Goal: Information Seeking & Learning: Check status

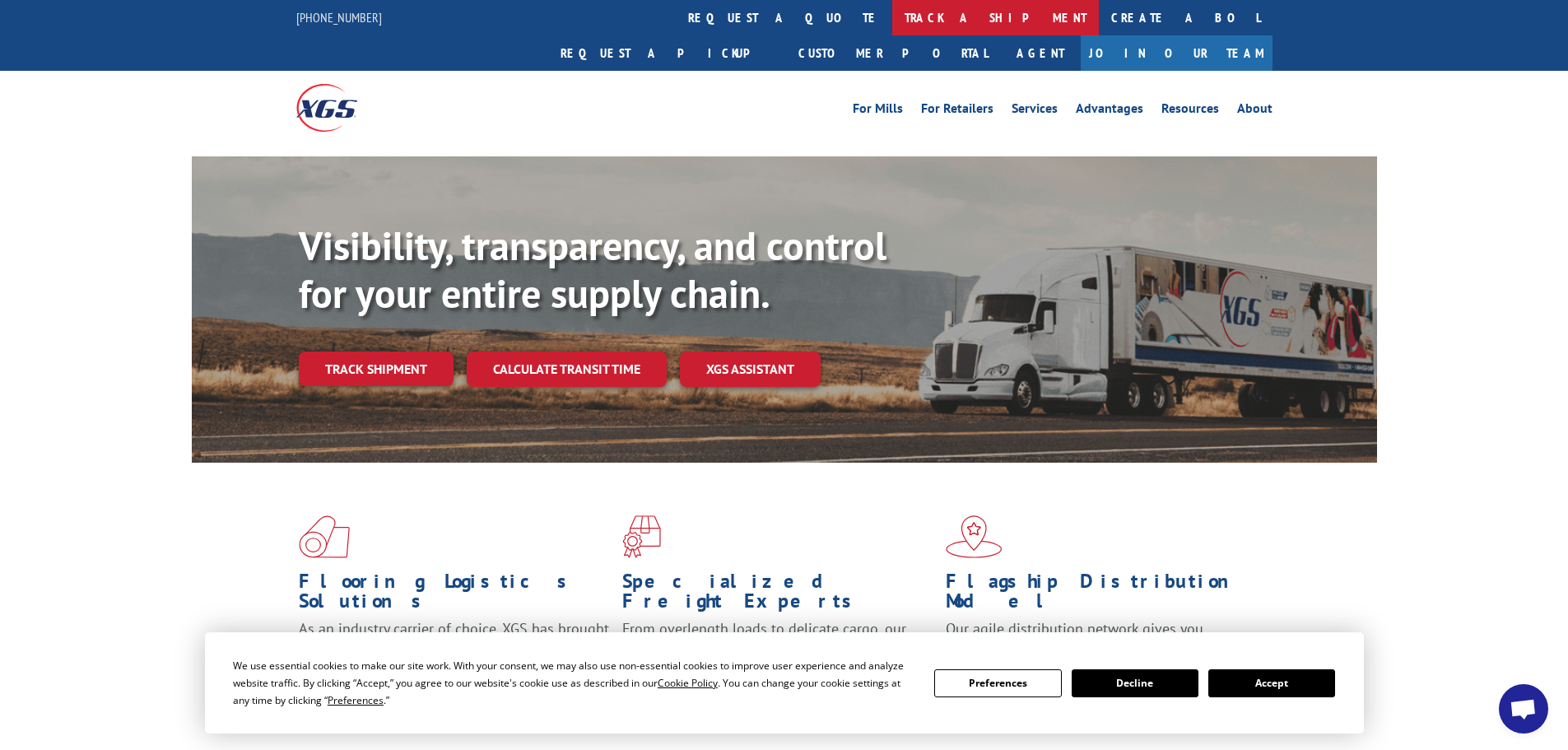
click at [892, 12] on link "track a shipment" at bounding box center [995, 18] width 207 height 36
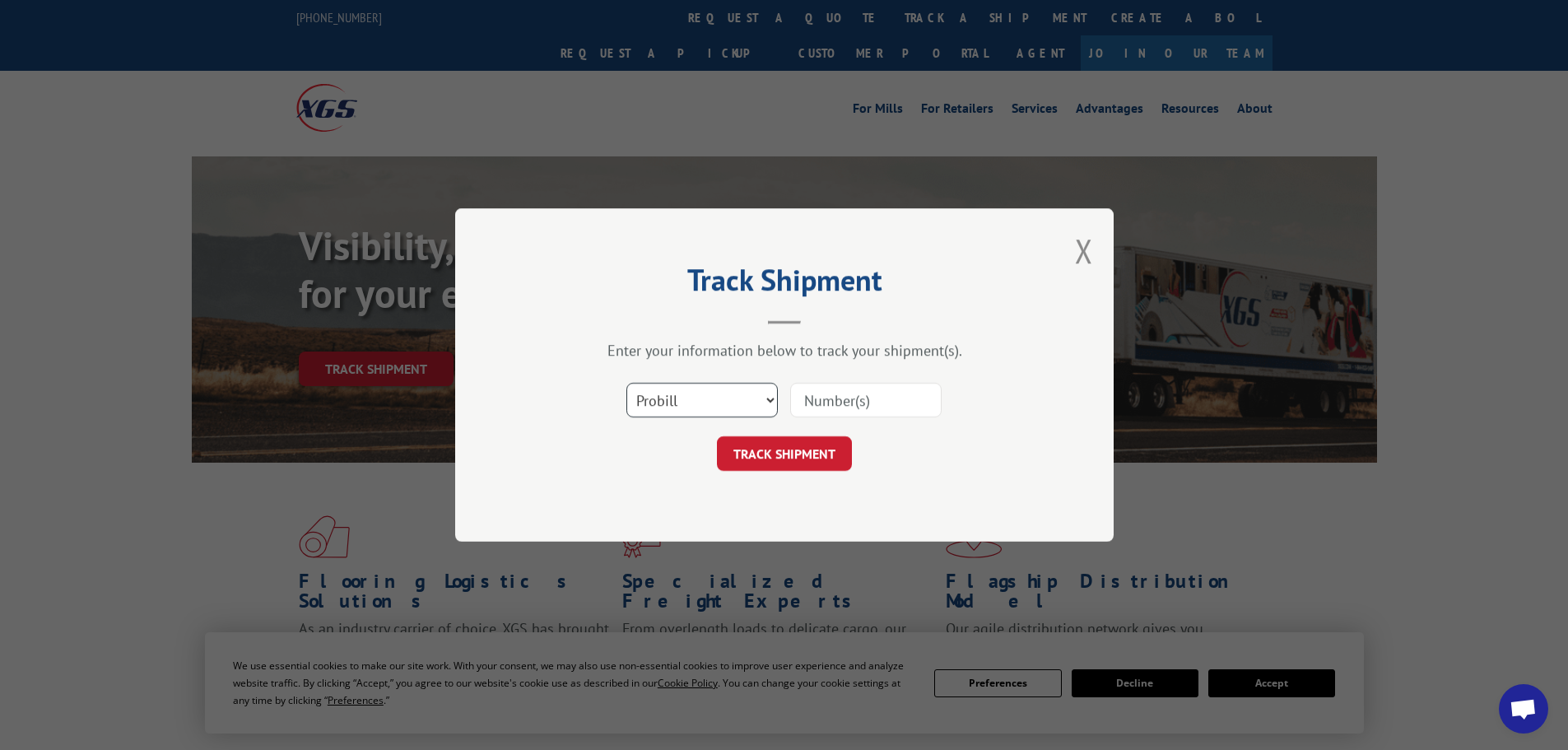
click at [700, 401] on select "Select category... Probill BOL PO" at bounding box center [702, 399] width 151 height 35
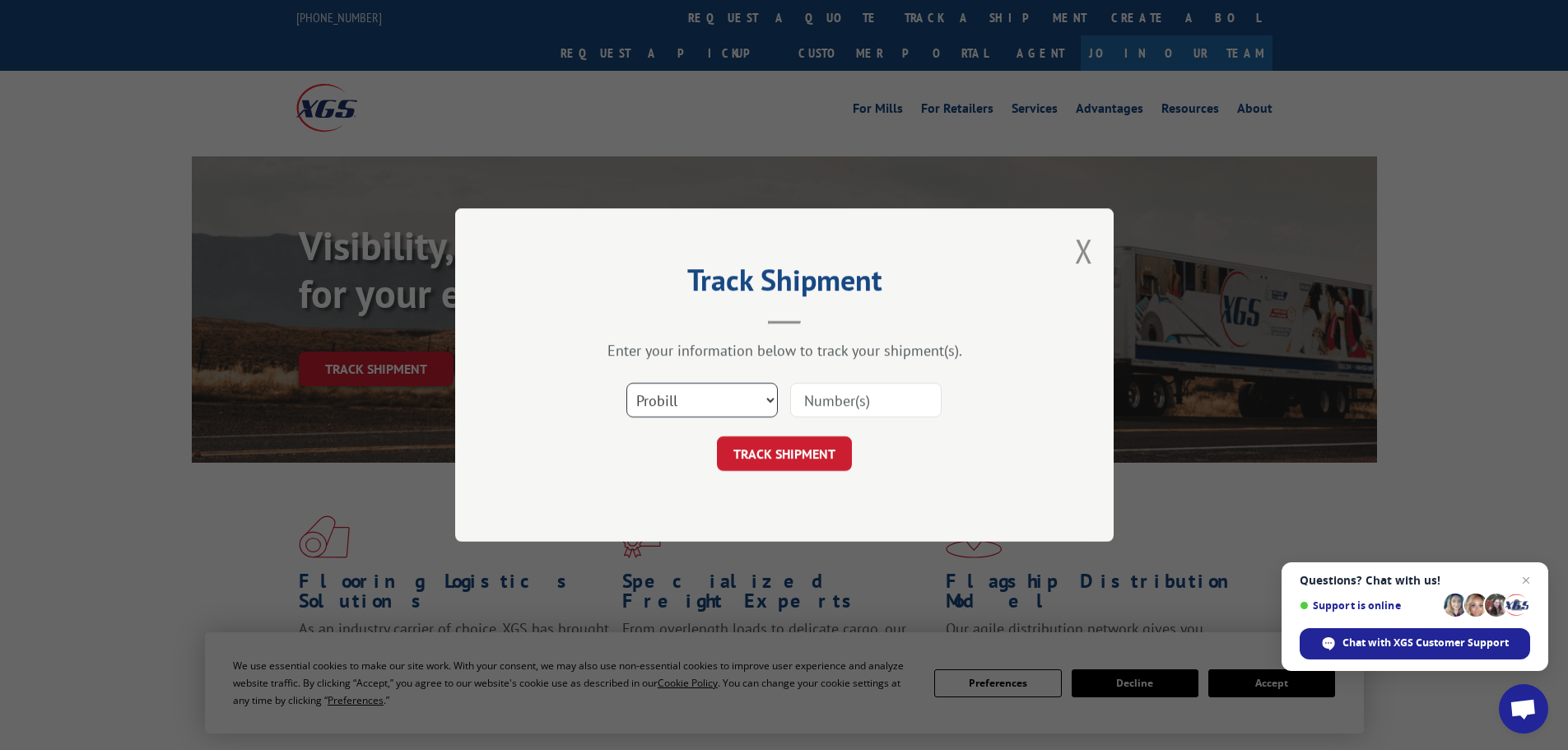
select select "bol"
click at [626, 382] on select "Select category... Probill BOL PO" at bounding box center [702, 399] width 151 height 35
click at [827, 403] on input at bounding box center [866, 399] width 151 height 35
paste input "6451228"
type input "6451228"
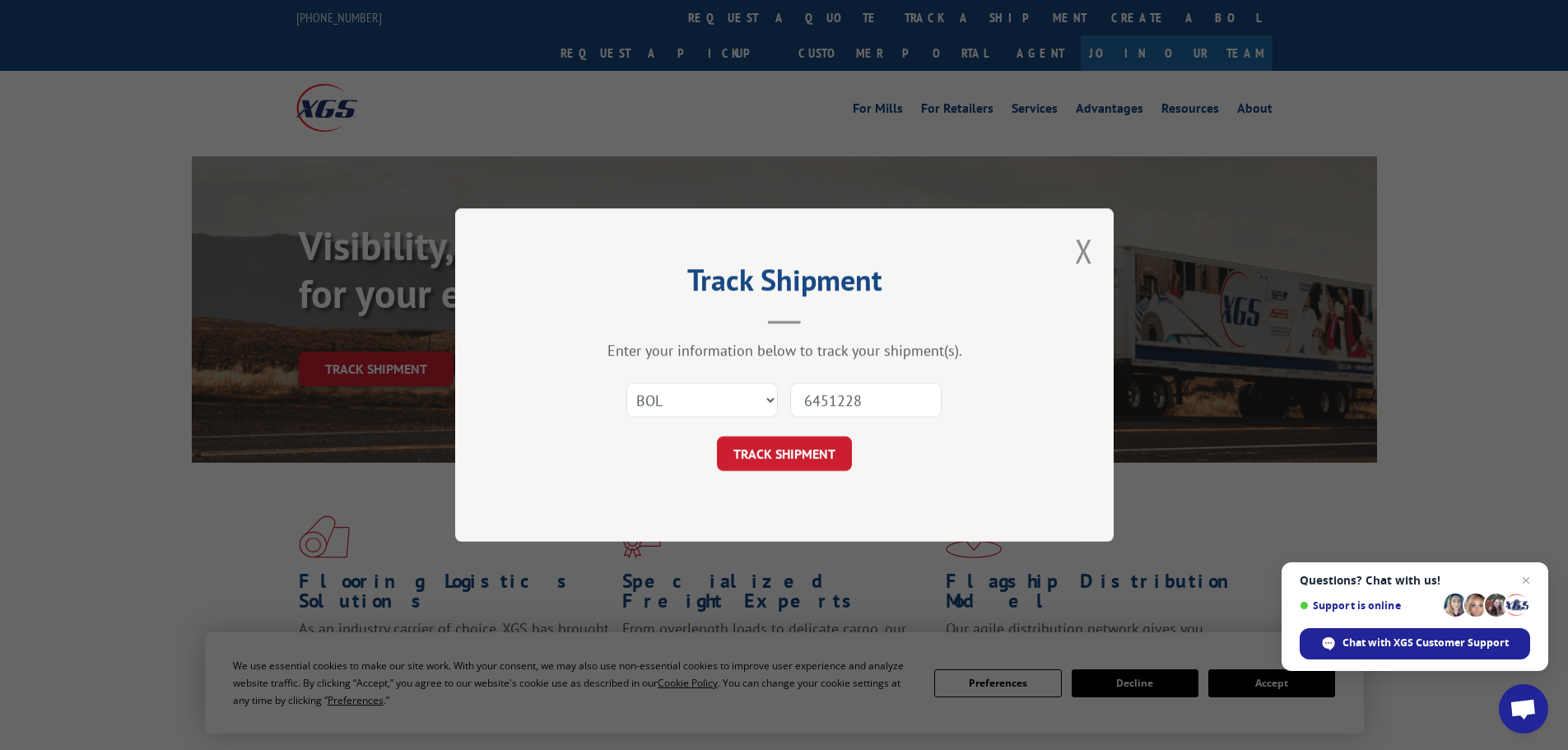
click at [717, 436] on button "TRACK SHIPMENT" at bounding box center [784, 453] width 135 height 35
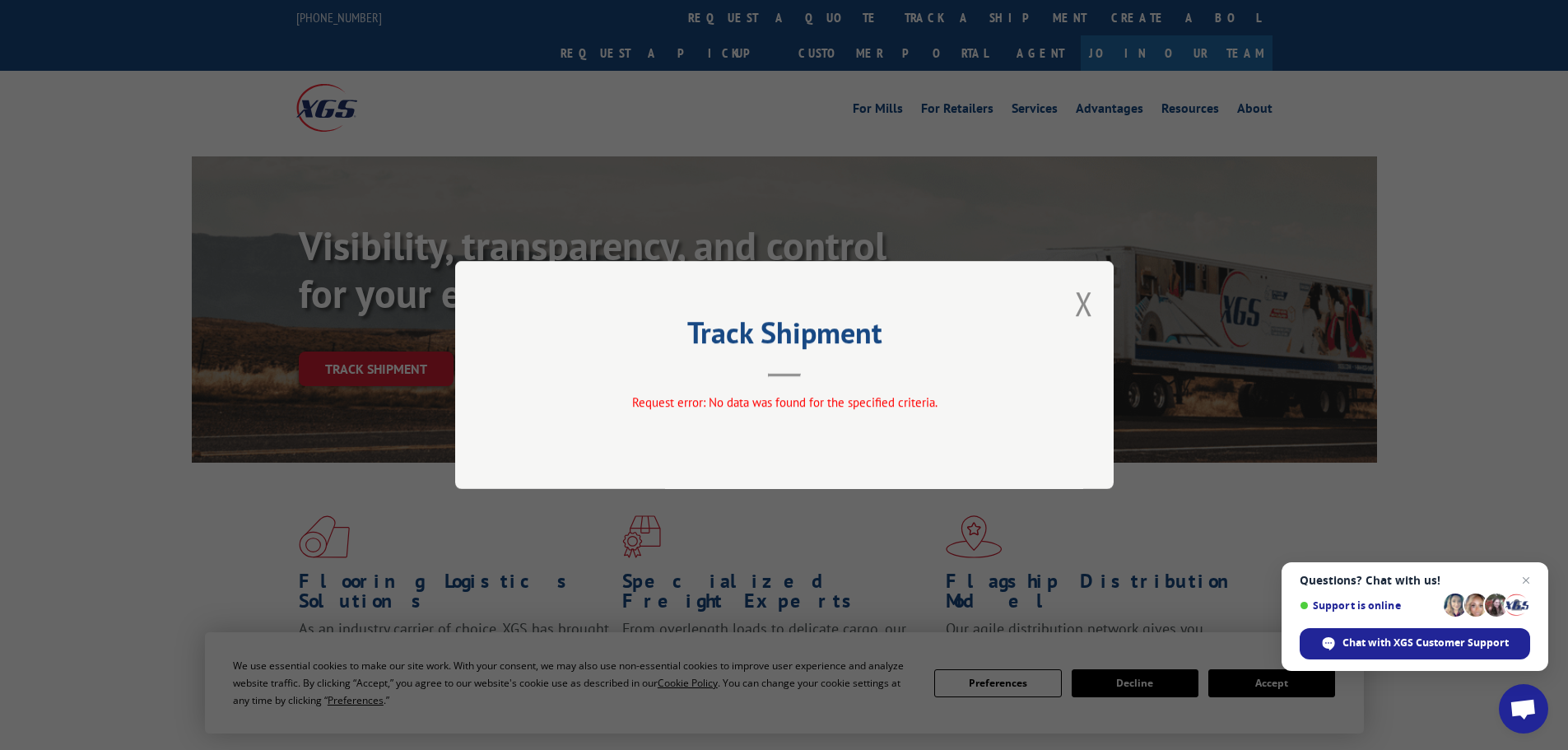
drag, startPoint x: 1083, startPoint y: 309, endPoint x: 1076, endPoint y: 298, distance: 13.0
click at [1082, 306] on button "Close modal" at bounding box center [1083, 303] width 18 height 44
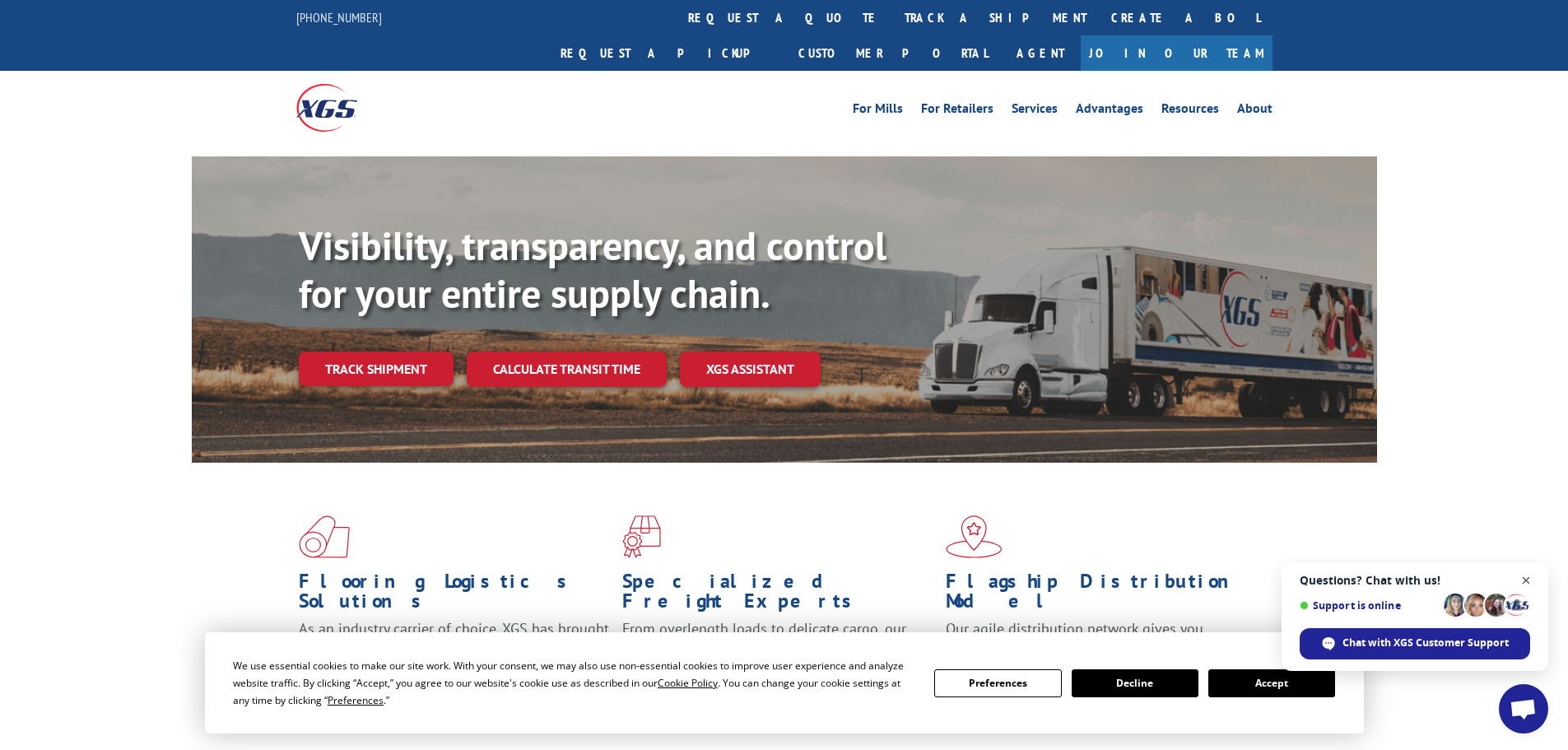
click at [1522, 577] on span "Close chat" at bounding box center [1526, 581] width 21 height 21
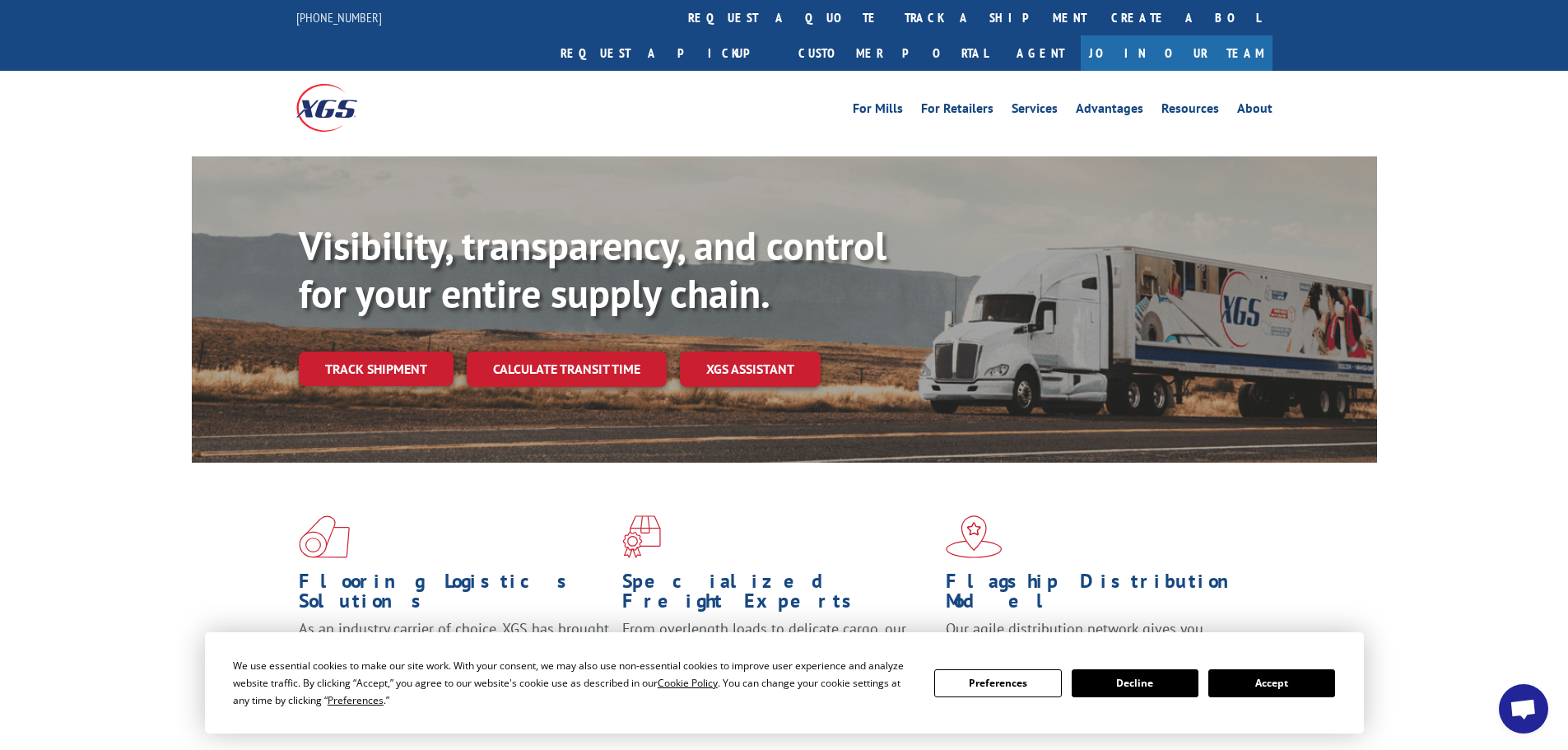
click at [1298, 684] on button "Accept" at bounding box center [1272, 684] width 127 height 28
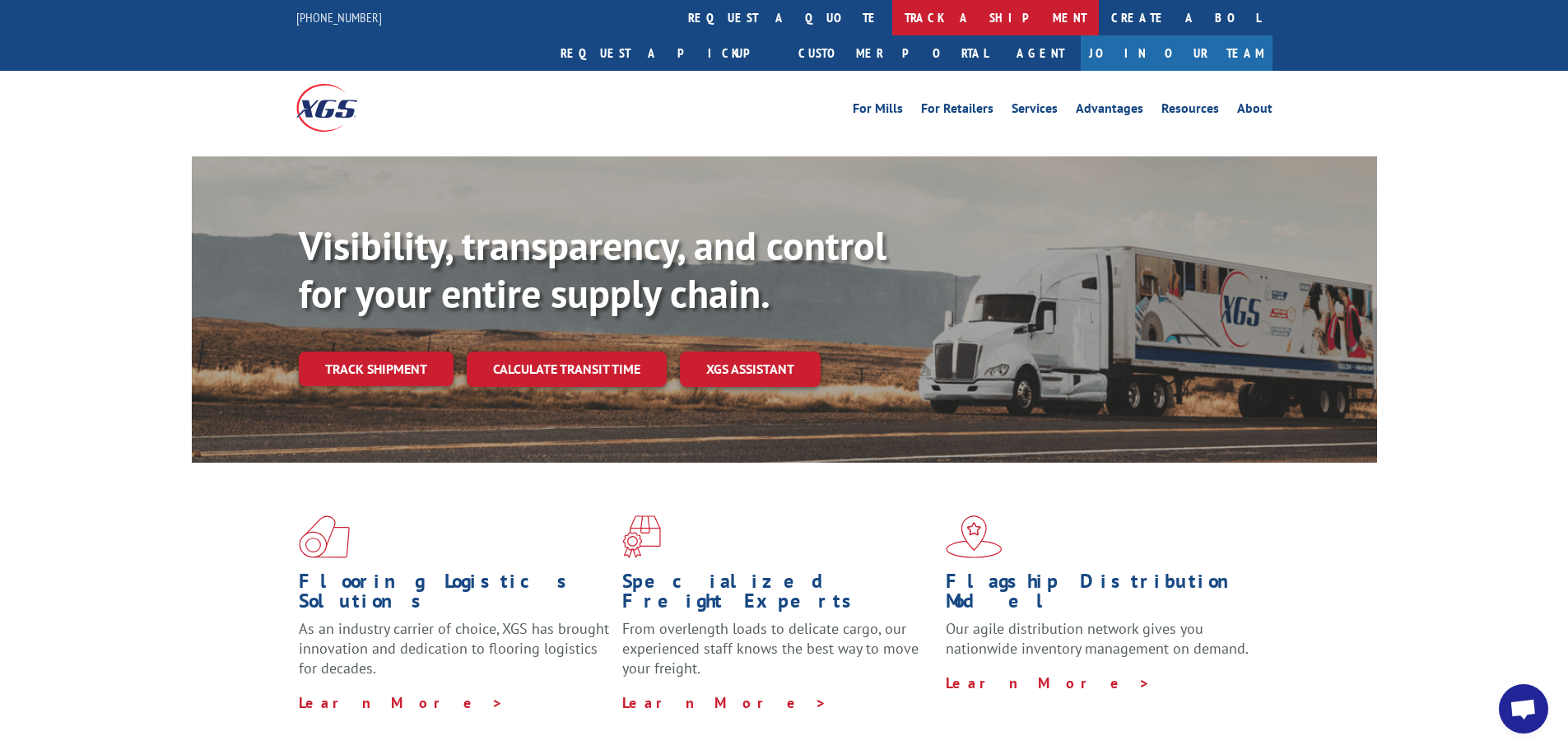
click at [892, 13] on link "track a shipment" at bounding box center [995, 18] width 207 height 36
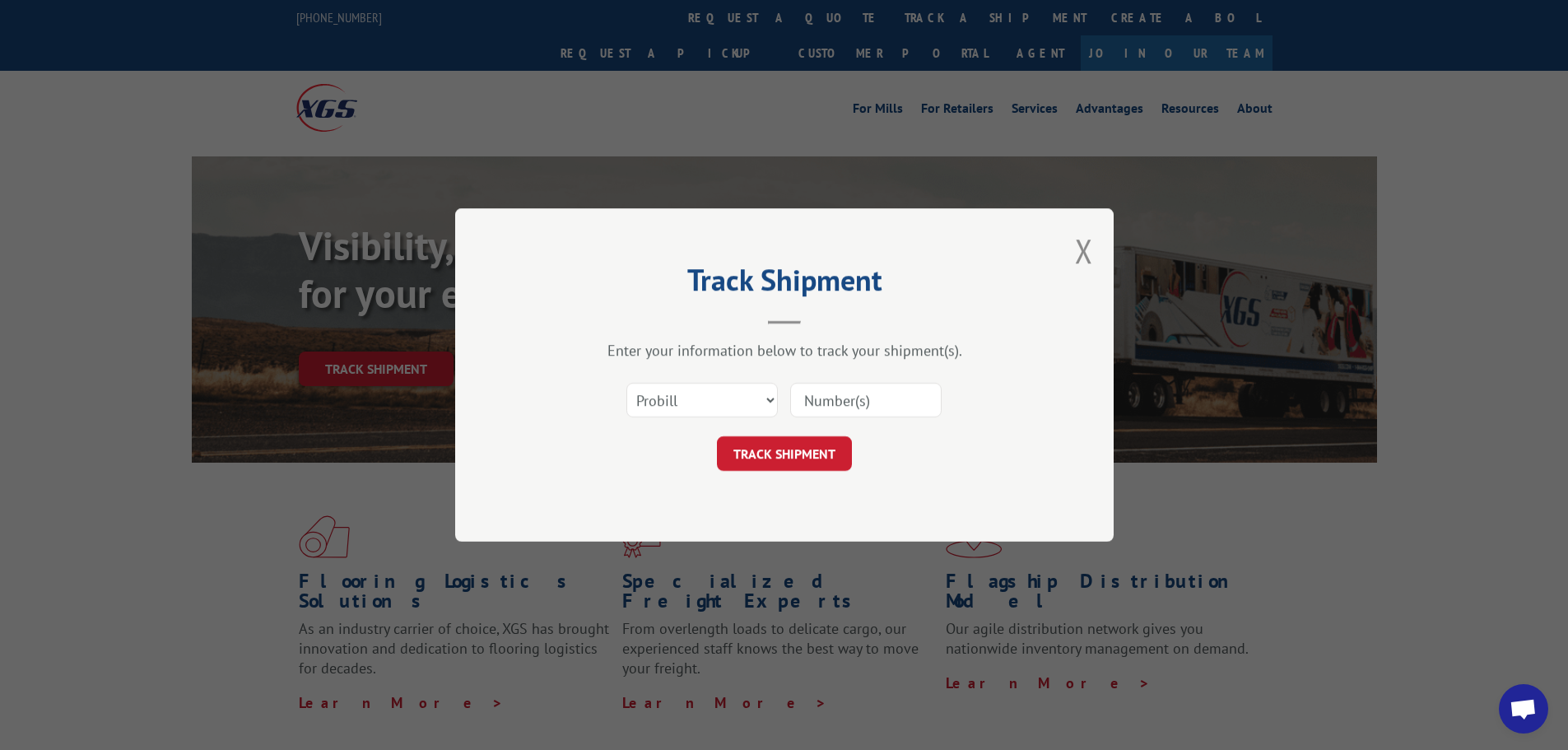
click at [831, 401] on input at bounding box center [866, 399] width 151 height 35
paste input "6451228"
type input "6451228"
click at [717, 436] on button "TRACK SHIPMENT" at bounding box center [784, 453] width 135 height 35
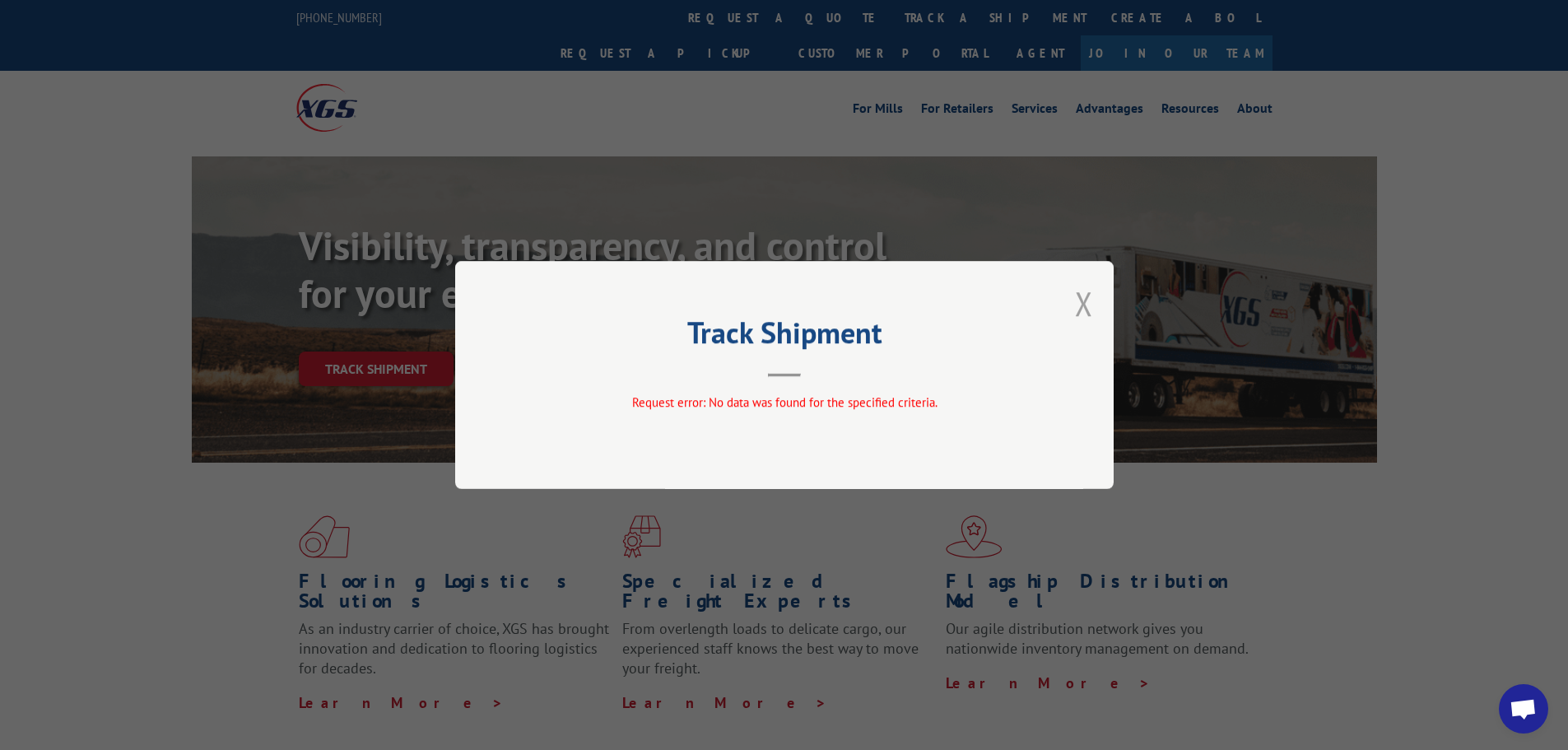
click at [1086, 298] on button "Close modal" at bounding box center [1083, 303] width 18 height 44
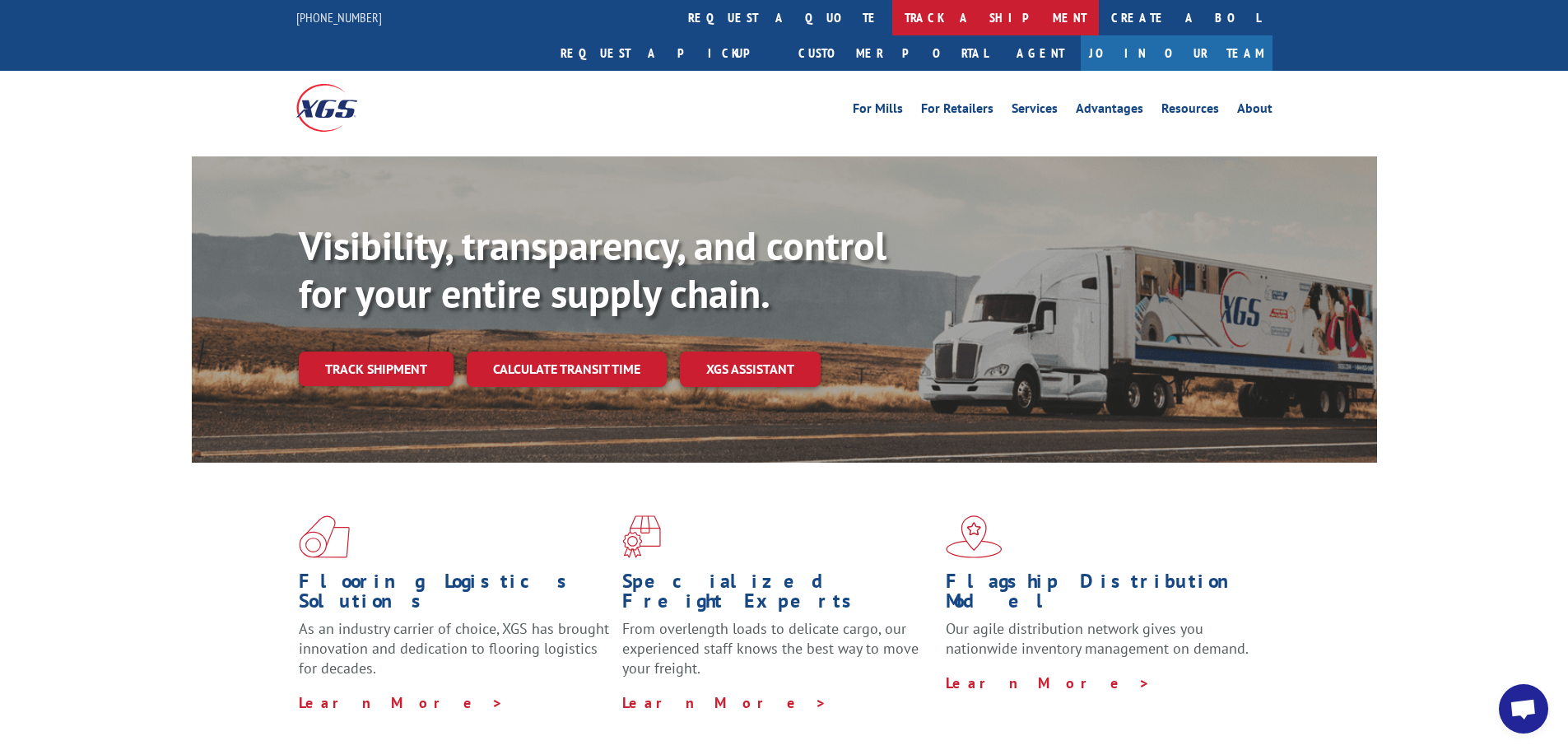
click at [892, 16] on link "track a shipment" at bounding box center [995, 18] width 207 height 36
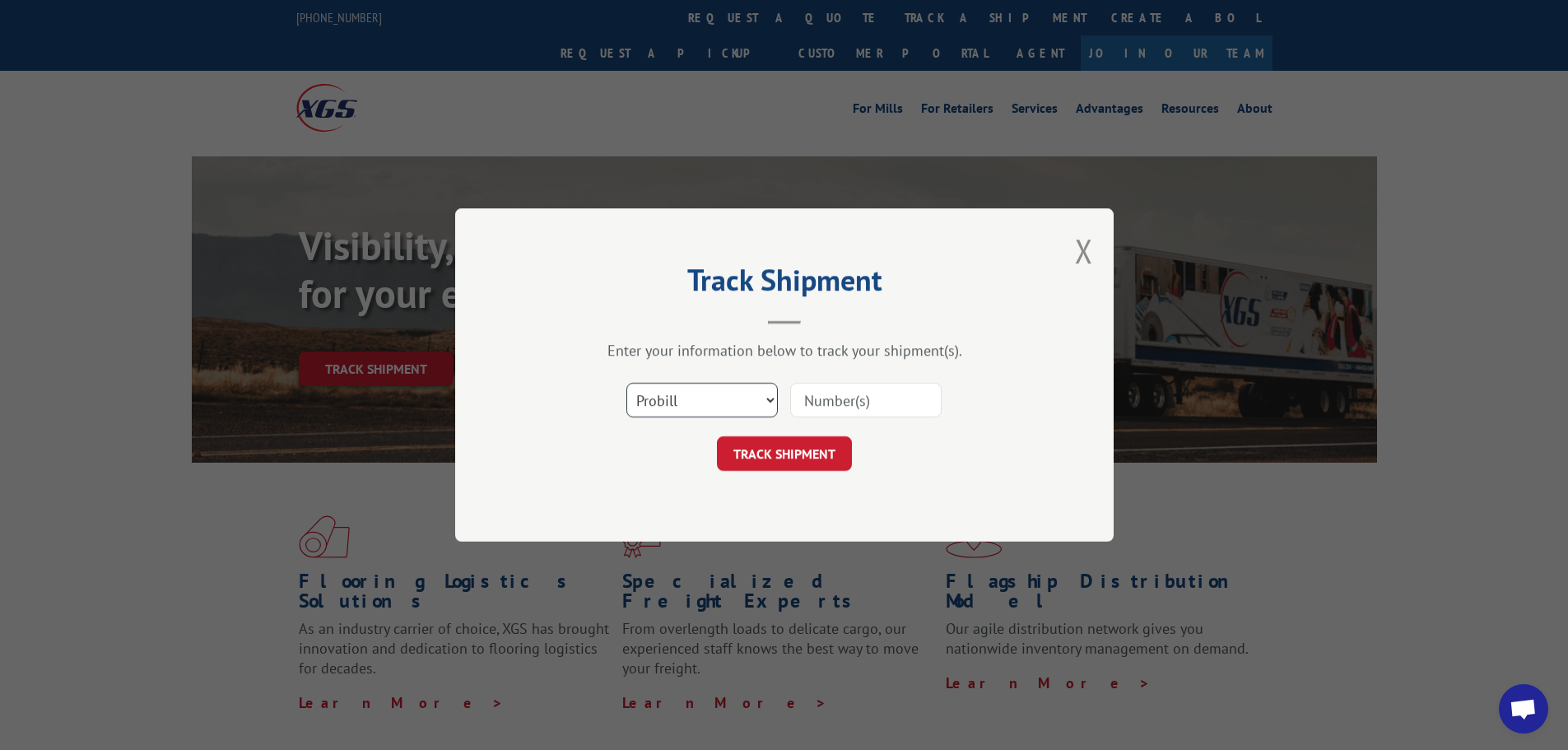
click at [728, 394] on select "Select category... Probill BOL PO" at bounding box center [702, 399] width 151 height 35
select select "po"
click at [626, 382] on select "Select category... Probill BOL PO" at bounding box center [702, 399] width 151 height 35
click at [813, 401] on input at bounding box center [866, 399] width 151 height 35
paste input "09540063"
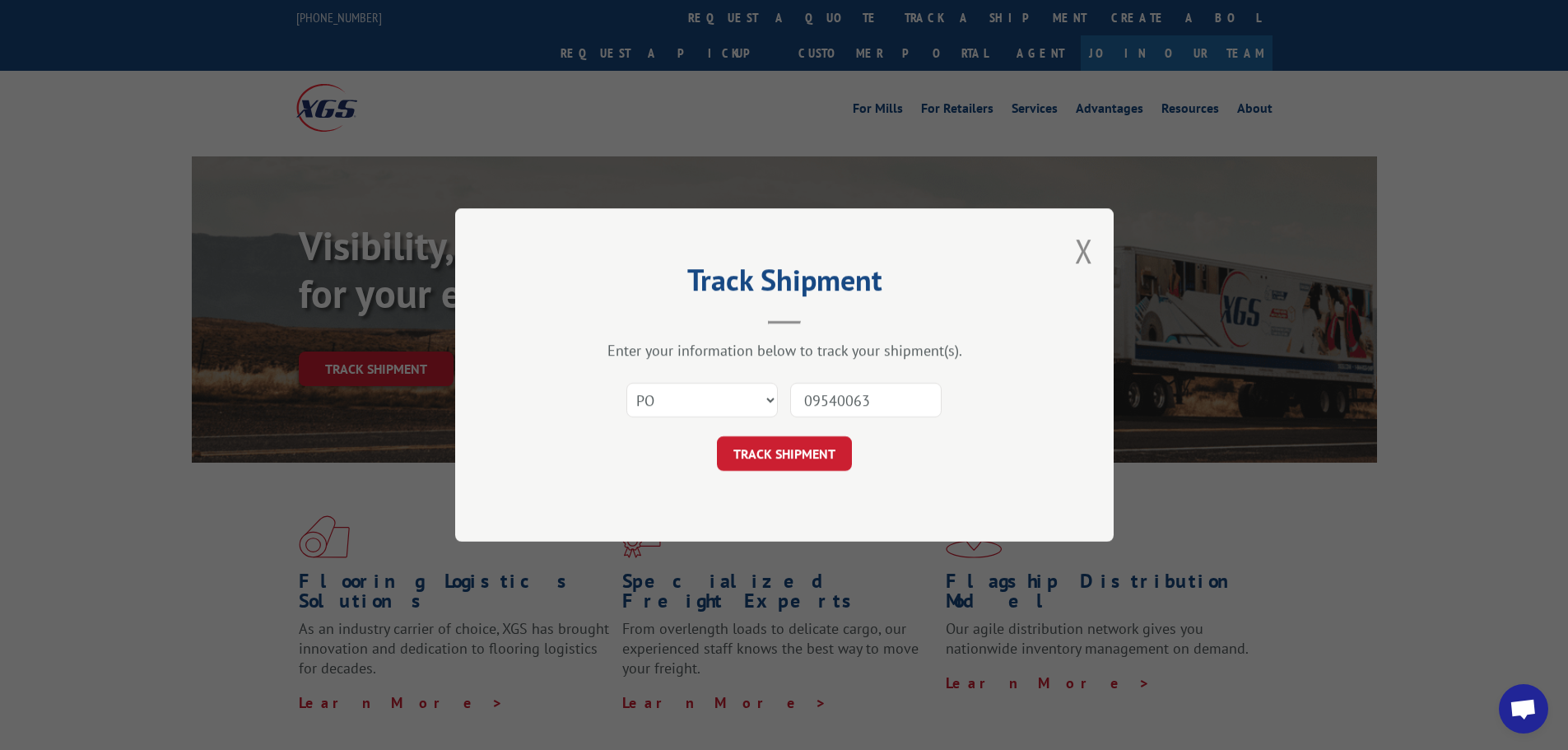
type input "09540063"
click at [717, 436] on button "TRACK SHIPMENT" at bounding box center [784, 453] width 135 height 35
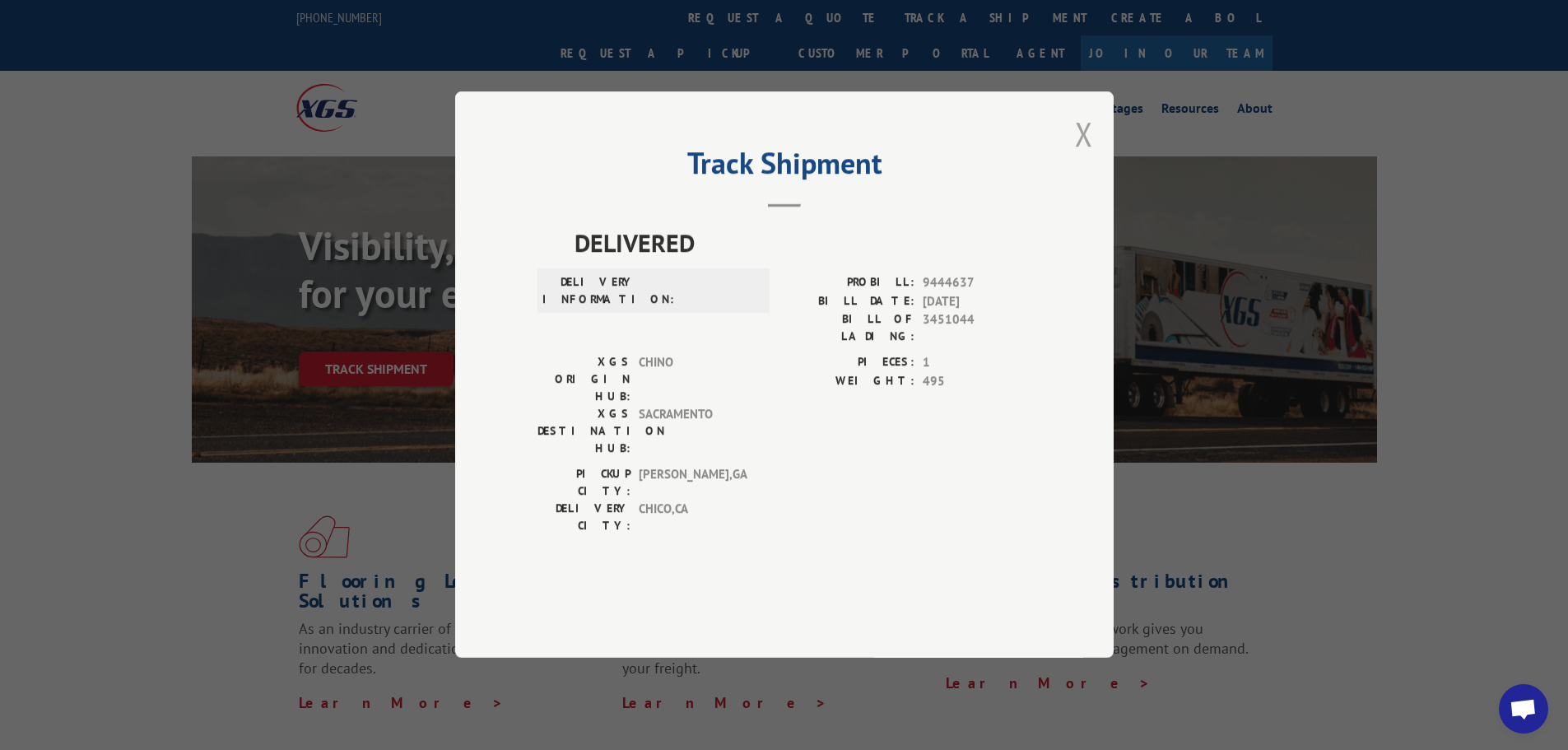
click at [1078, 155] on button "Close modal" at bounding box center [1083, 134] width 18 height 44
